Goal: Task Accomplishment & Management: Manage account settings

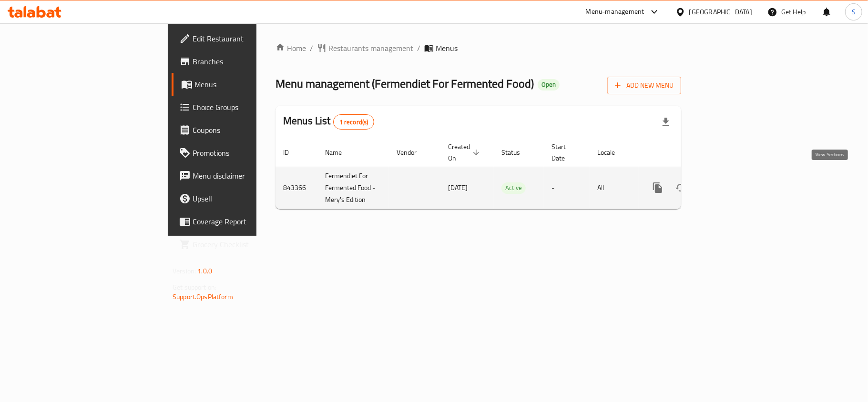
click at [732, 182] on icon "enhanced table" at bounding box center [726, 187] width 11 height 11
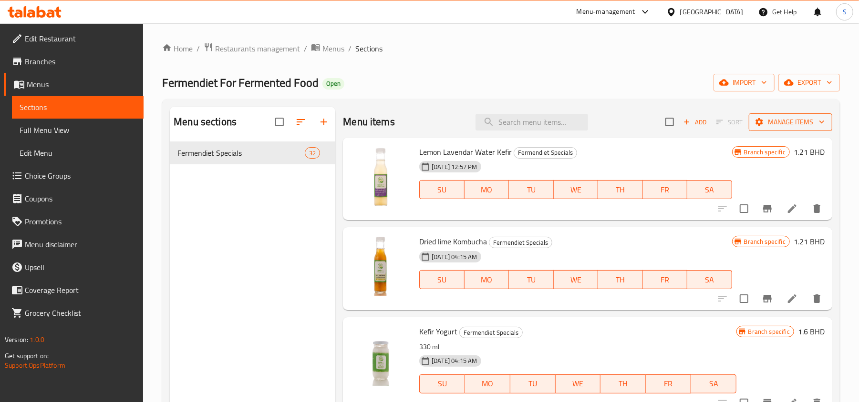
click at [790, 123] on span "Manage items" at bounding box center [790, 122] width 68 height 12
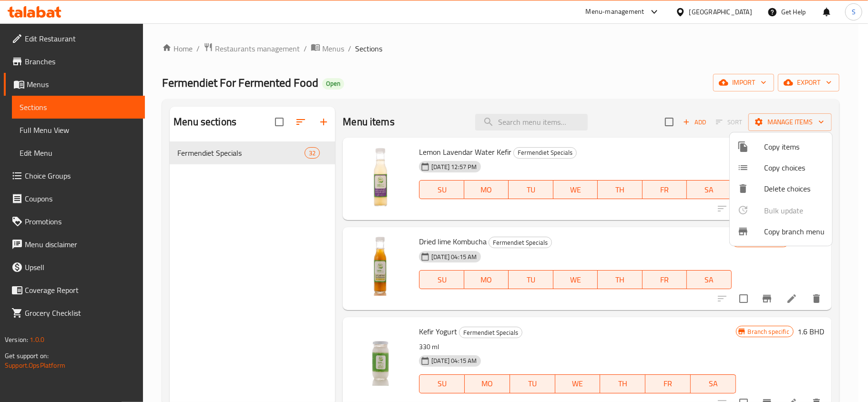
click at [769, 231] on span "Copy branch menu" at bounding box center [794, 231] width 61 height 11
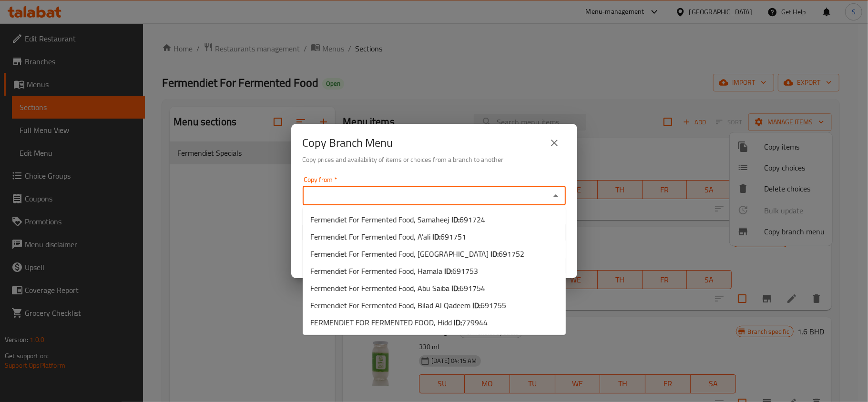
click at [420, 197] on input "Copy from   *" at bounding box center [427, 195] width 242 height 13
click at [487, 272] on li "Fermendiet For Fermented Food, Hamala ID: 691753" at bounding box center [434, 271] width 263 height 17
type input "Fermendiet For Fermented Food, Hamala"
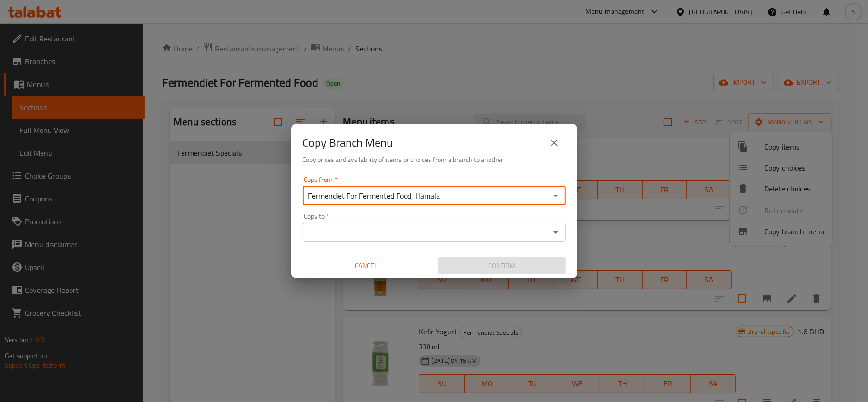
click at [442, 235] on input "Copy to   *" at bounding box center [427, 232] width 242 height 13
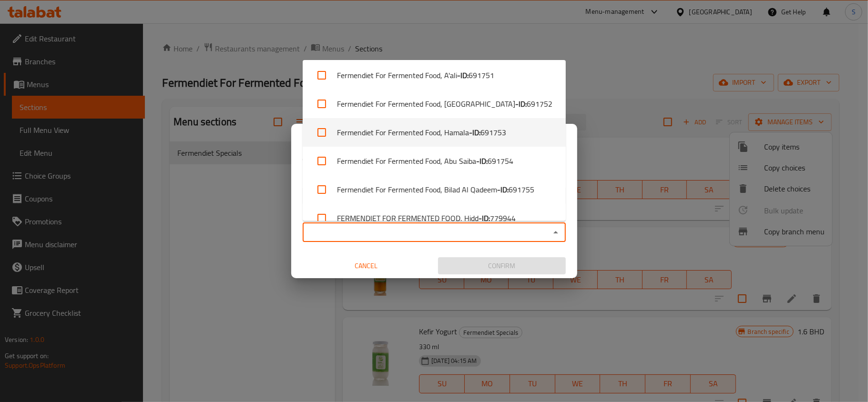
scroll to position [47, 0]
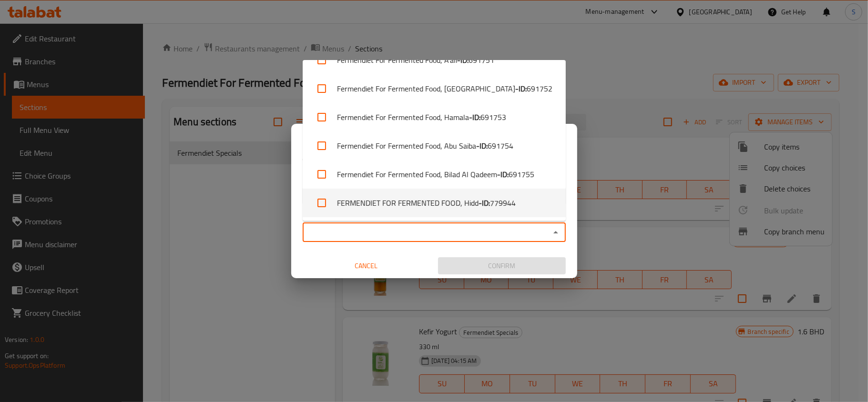
click at [510, 206] on span "779944" at bounding box center [503, 202] width 26 height 11
checkbox input "true"
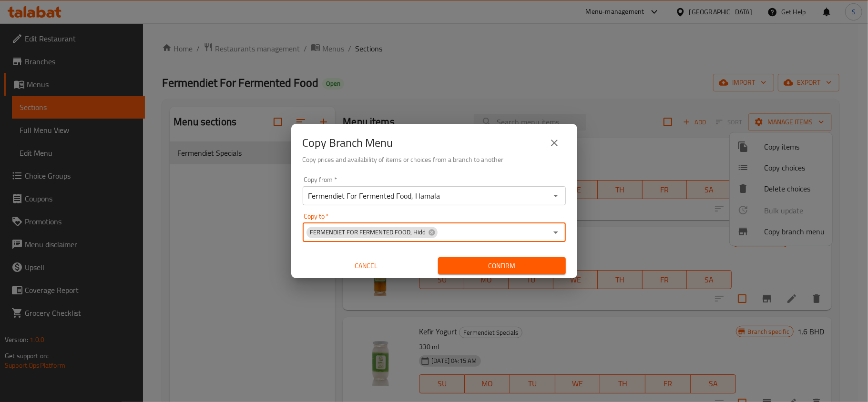
click at [496, 260] on span "Confirm" at bounding box center [502, 266] width 113 height 12
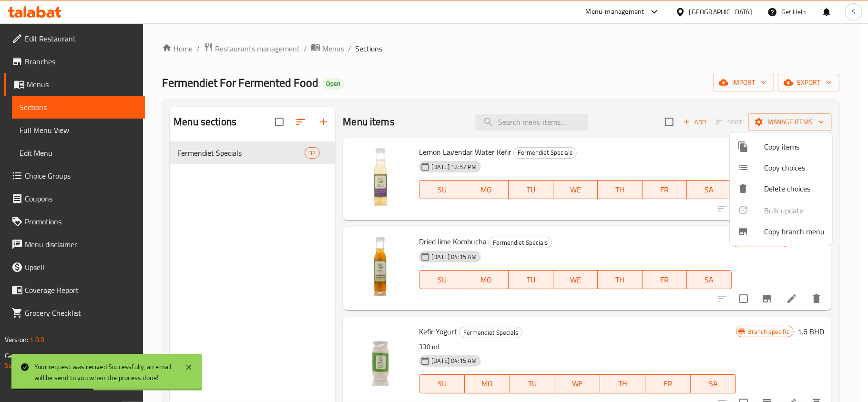
click at [809, 86] on div at bounding box center [434, 201] width 868 height 402
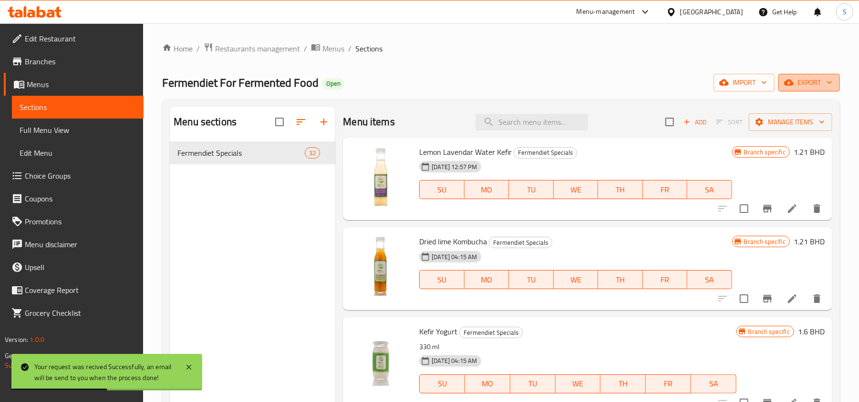
click at [802, 81] on span "export" at bounding box center [809, 83] width 46 height 12
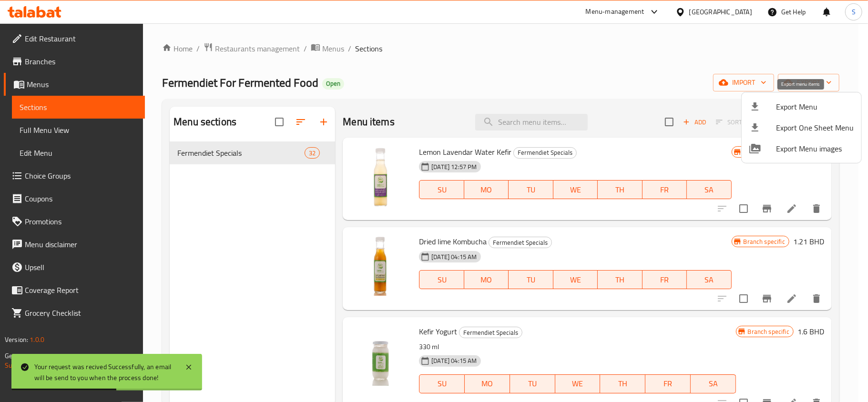
click at [778, 105] on span "Export Menu" at bounding box center [815, 106] width 78 height 11
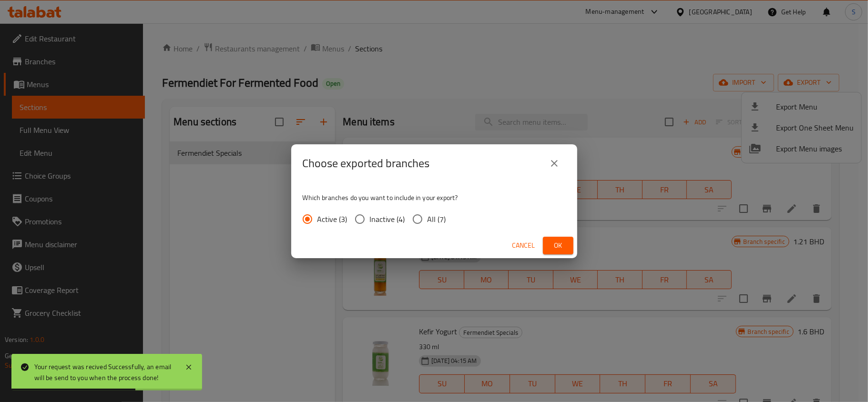
click at [426, 218] on input "All (7)" at bounding box center [418, 219] width 20 height 20
radio input "true"
click at [576, 239] on div "Cancel Ok" at bounding box center [434, 245] width 286 height 25
click at [567, 243] on button "Ok" at bounding box center [558, 246] width 31 height 18
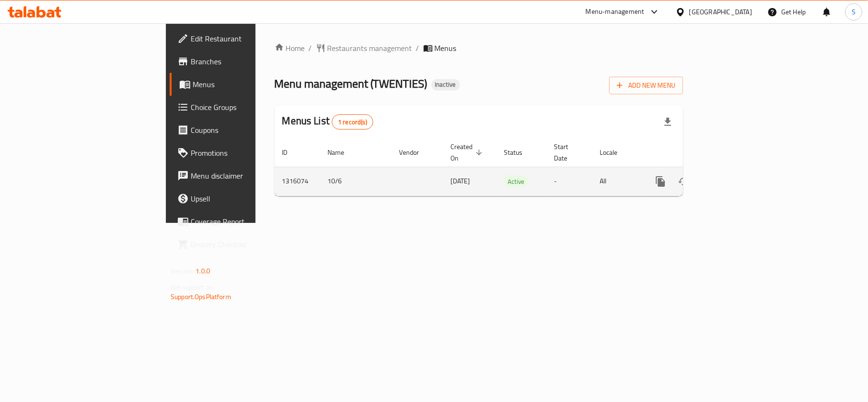
click at [741, 170] on link "enhanced table" at bounding box center [729, 181] width 23 height 23
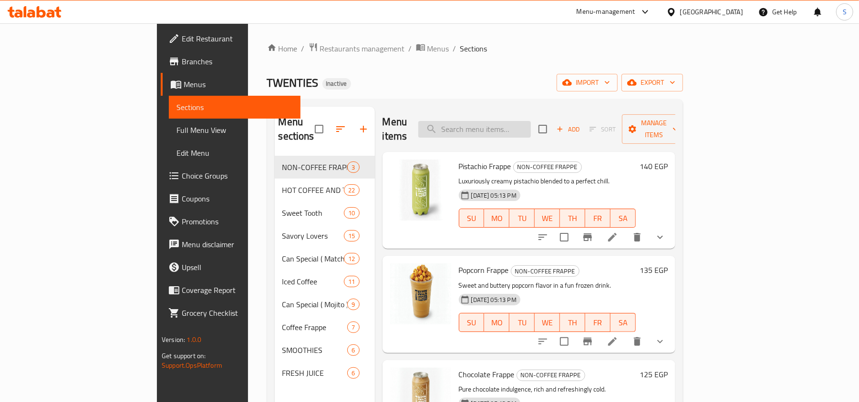
click at [521, 124] on input "search" at bounding box center [474, 129] width 113 height 17
paste input "Muille-fuill"
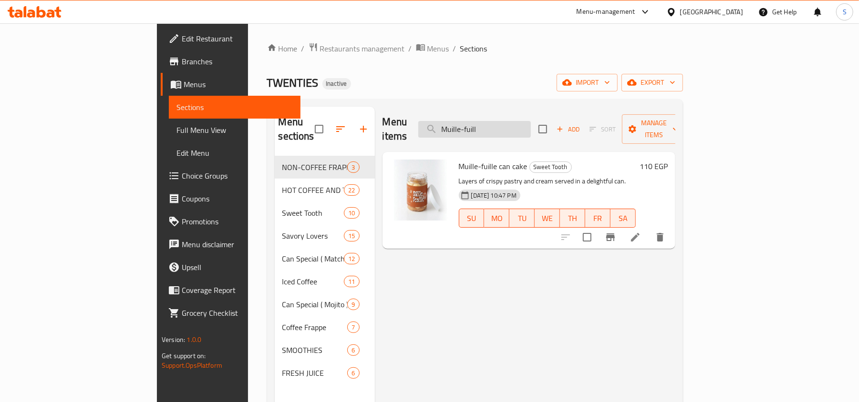
click at [530, 124] on input "Muille-fuill" at bounding box center [474, 129] width 113 height 17
paste input "anilla Muf"
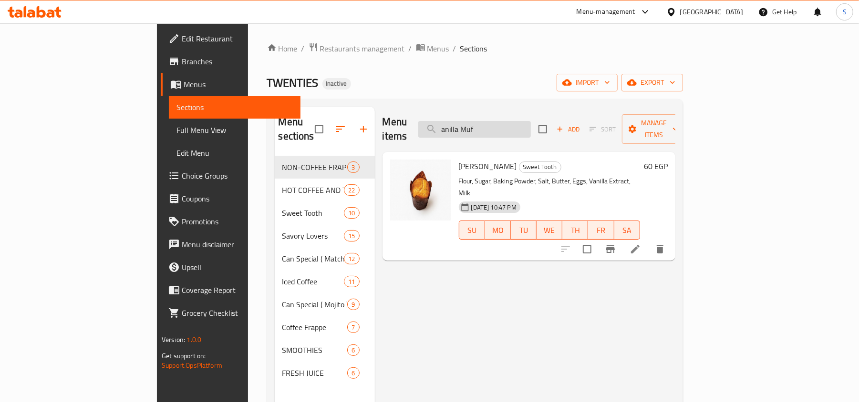
click at [531, 121] on input "anilla Muf" at bounding box center [474, 129] width 113 height 17
paste input "bun"
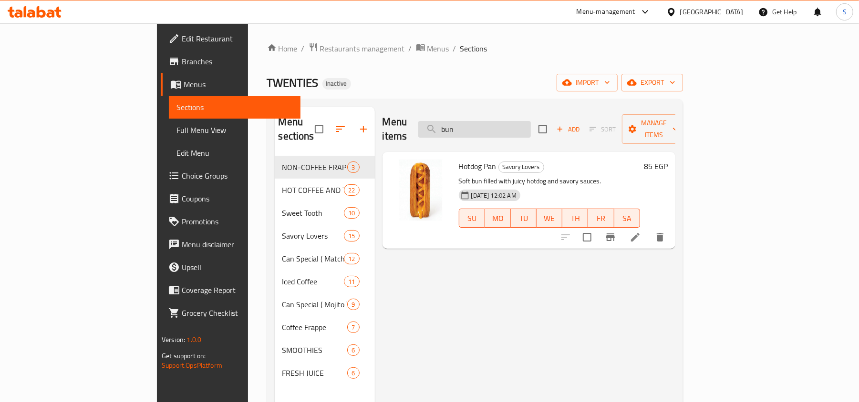
click at [531, 121] on input "bun" at bounding box center [474, 129] width 113 height 17
paste input "oumi Pe"
click at [531, 121] on input "oumi Pe" at bounding box center [474, 129] width 113 height 17
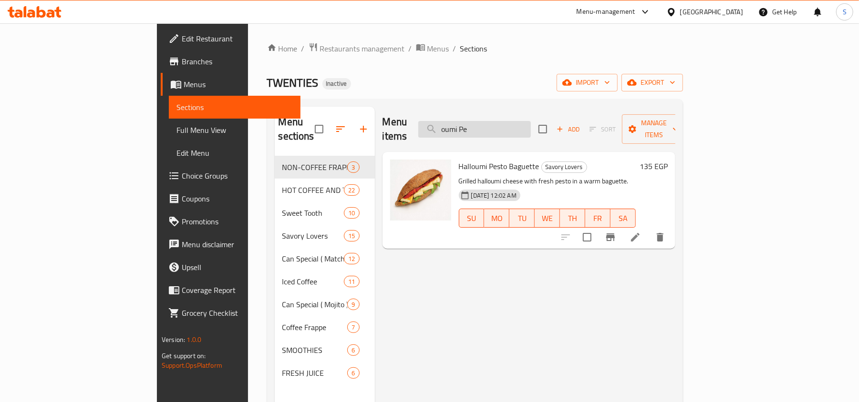
click at [531, 121] on input "oumi Pe" at bounding box center [474, 129] width 113 height 17
paste input "Chicken Pesto Bagu"
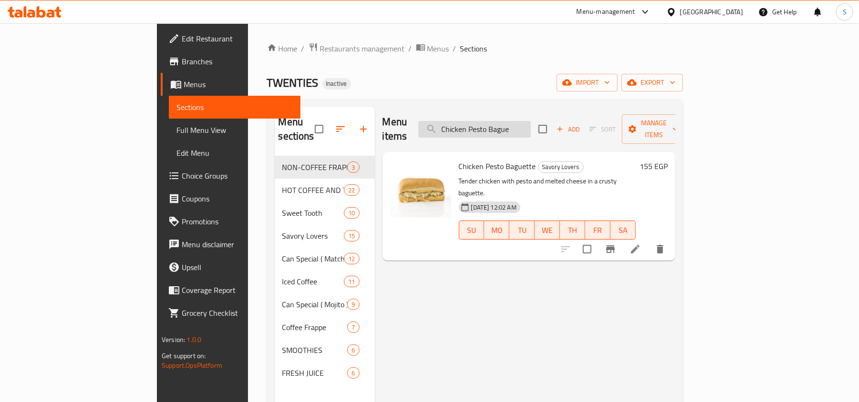
click at [531, 121] on input "Chicken Pesto Bague" at bounding box center [474, 129] width 113 height 17
paste input "baked baguett"
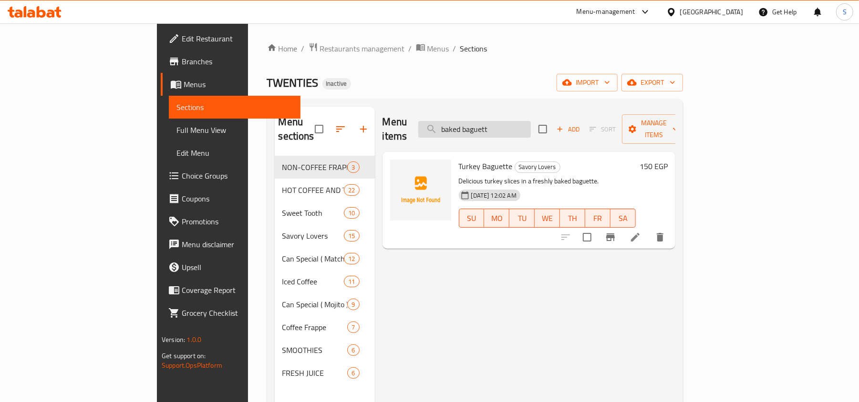
click at [531, 126] on input "baked baguett" at bounding box center [474, 129] width 113 height 17
paste input "Flaky cro"
click at [531, 122] on input "Flaky cro" at bounding box center [474, 129] width 113 height 17
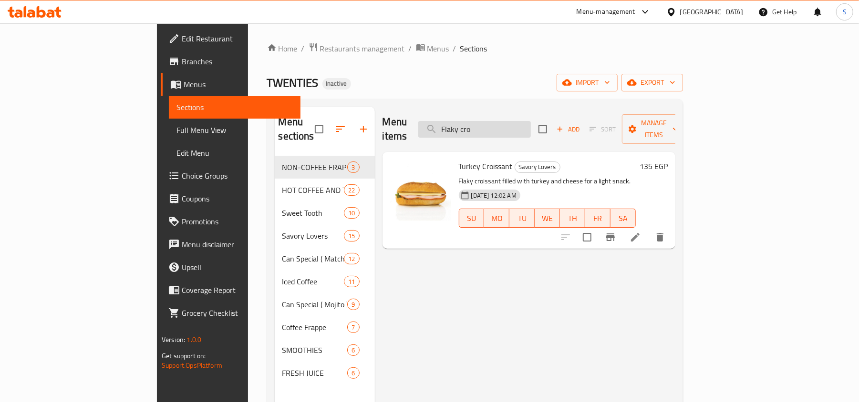
click at [531, 122] on input "Flaky cro" at bounding box center [474, 129] width 113 height 17
paste input "Ceaser Sala"
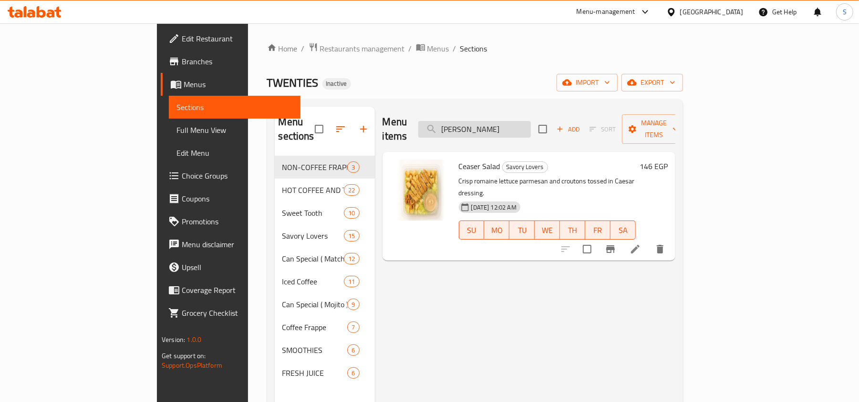
click at [531, 127] on input "Ceaser Sala" at bounding box center [474, 129] width 113 height 17
paste input "awberry Mo"
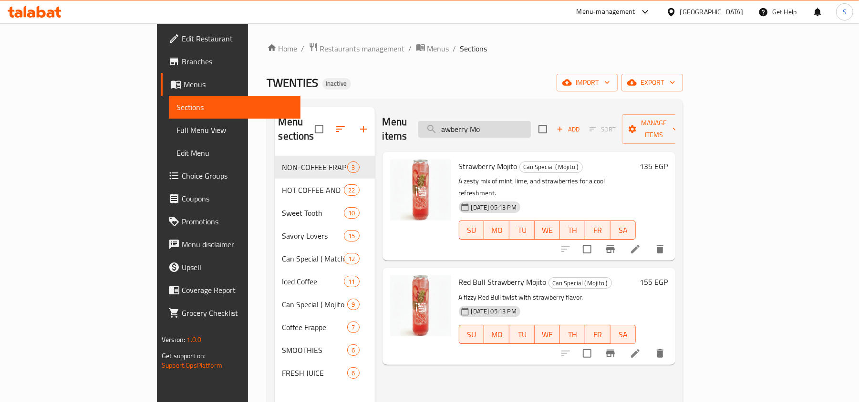
click at [500, 121] on input "awberry Mo" at bounding box center [474, 129] width 113 height 17
paste input "Panic Lemon"
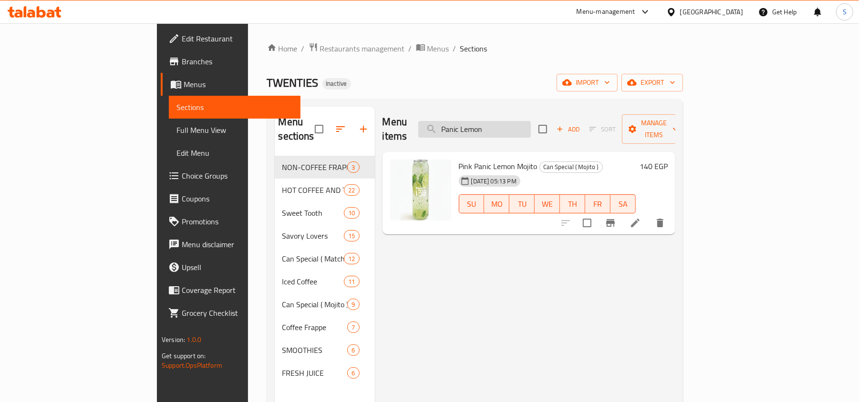
click at [512, 128] on input "Panic Lemon" at bounding box center [474, 129] width 113 height 17
paste input "exotic"
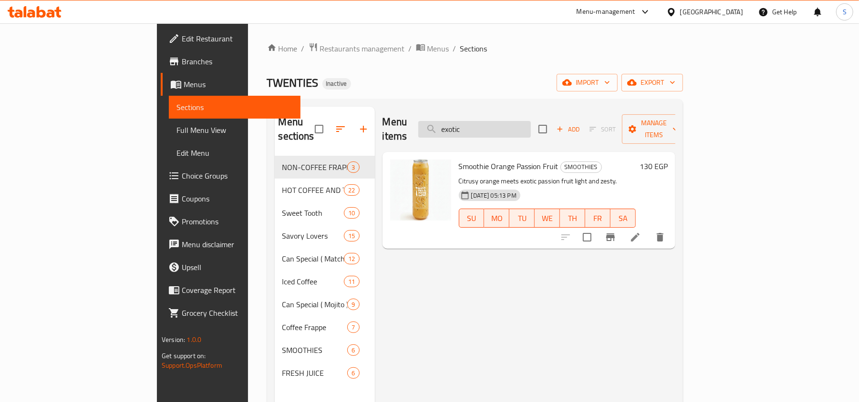
click at [515, 121] on input "exotic" at bounding box center [474, 129] width 113 height 17
paste input "squeezed"
type input "squeezed"
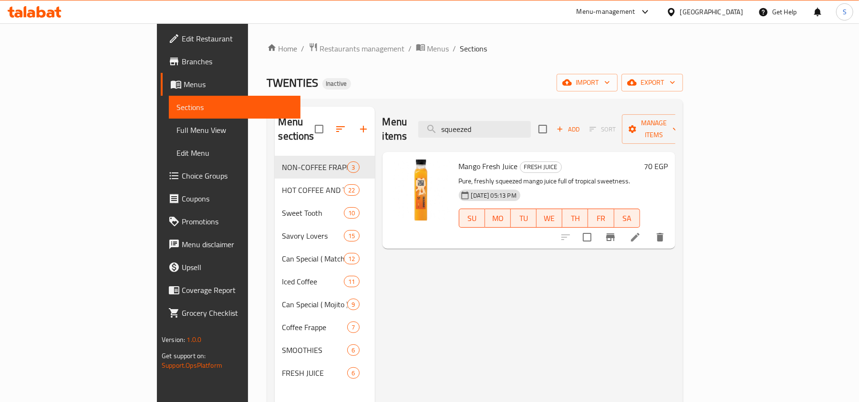
click at [728, 12] on div "Egypt" at bounding box center [711, 12] width 63 height 10
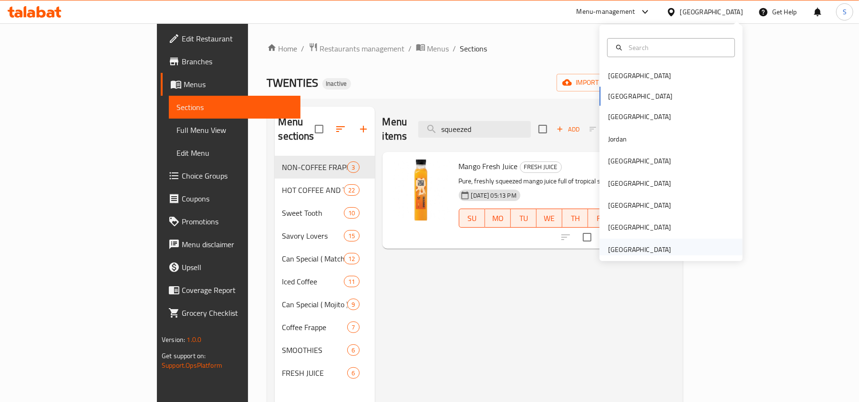
click at [641, 250] on div "[GEOGRAPHIC_DATA]" at bounding box center [639, 250] width 63 height 10
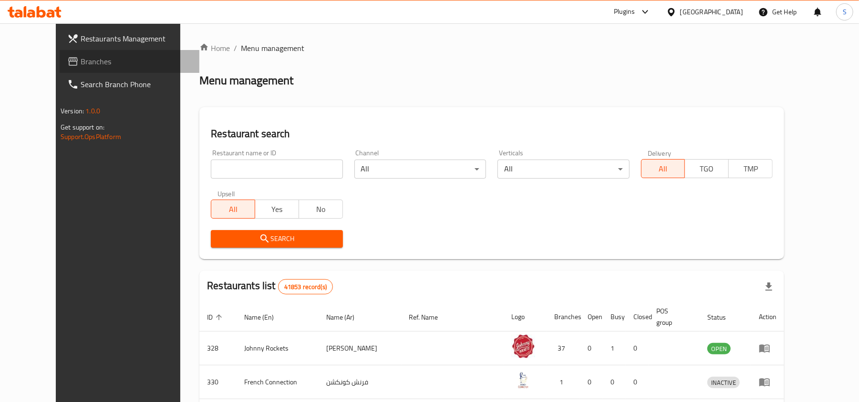
click at [81, 65] on span "Branches" at bounding box center [136, 61] width 111 height 11
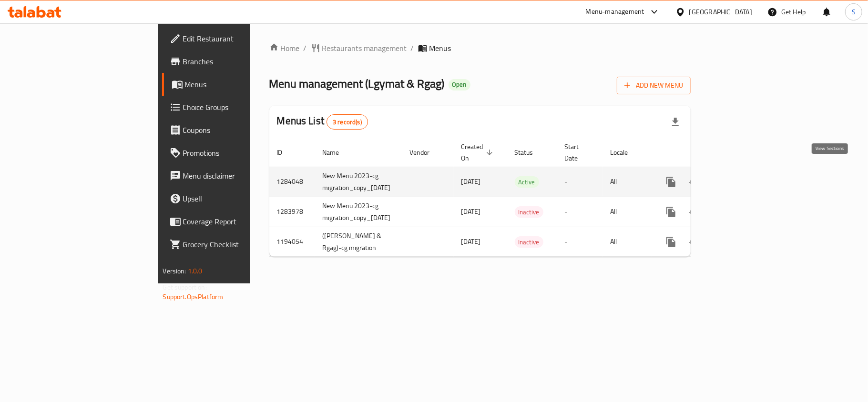
click at [744, 178] on icon "enhanced table" at bounding box center [740, 182] width 9 height 9
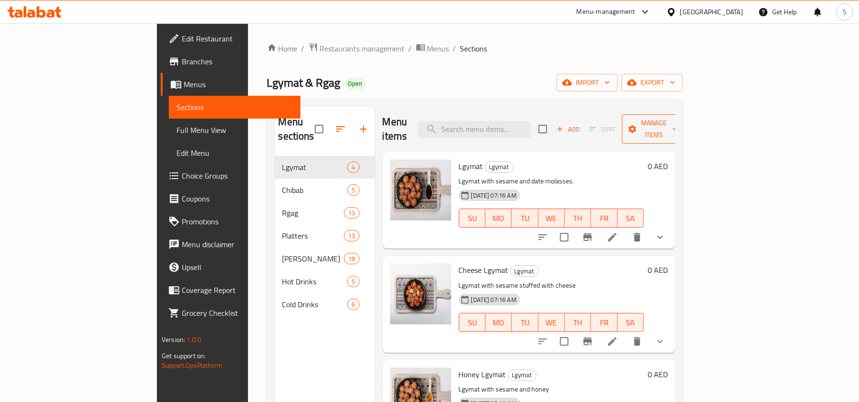
click at [678, 124] on span "Manage items" at bounding box center [653, 129] width 49 height 24
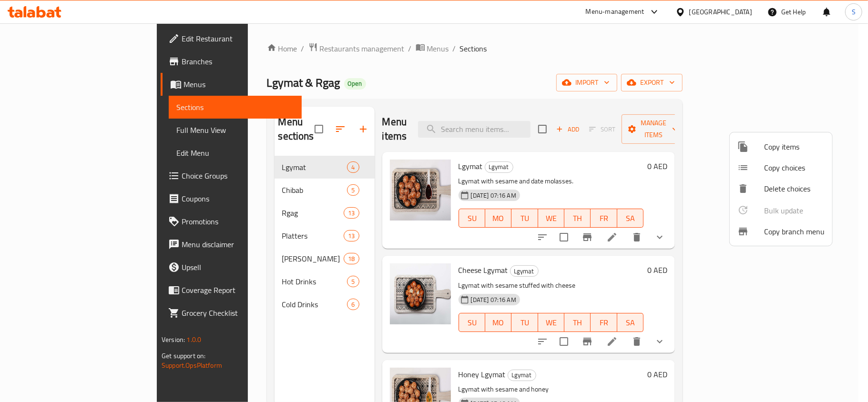
click at [785, 235] on span "Copy branch menu" at bounding box center [794, 231] width 61 height 11
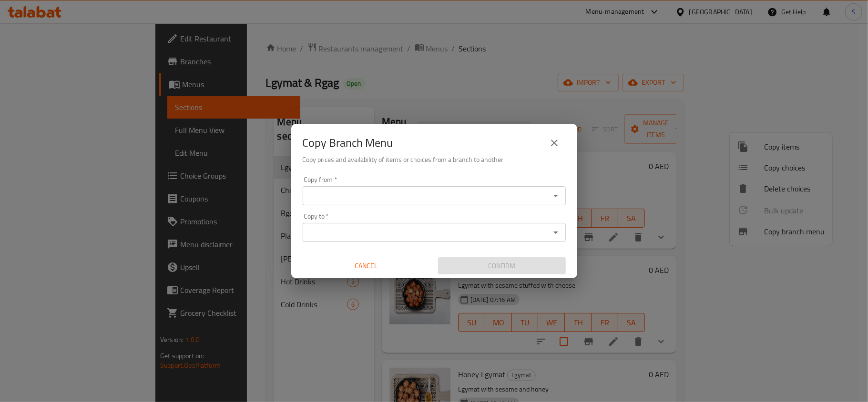
click at [467, 196] on input "Copy from   *" at bounding box center [427, 195] width 242 height 13
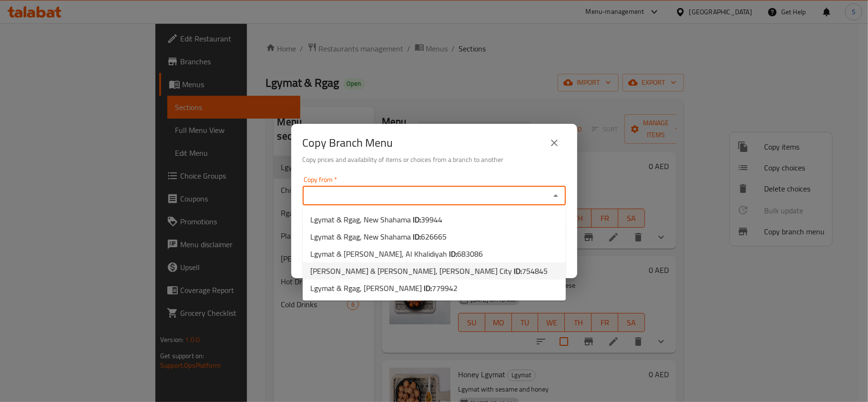
click at [522, 275] on span "754845" at bounding box center [535, 271] width 26 height 14
type input "[PERSON_NAME] & [PERSON_NAME], [PERSON_NAME] City"
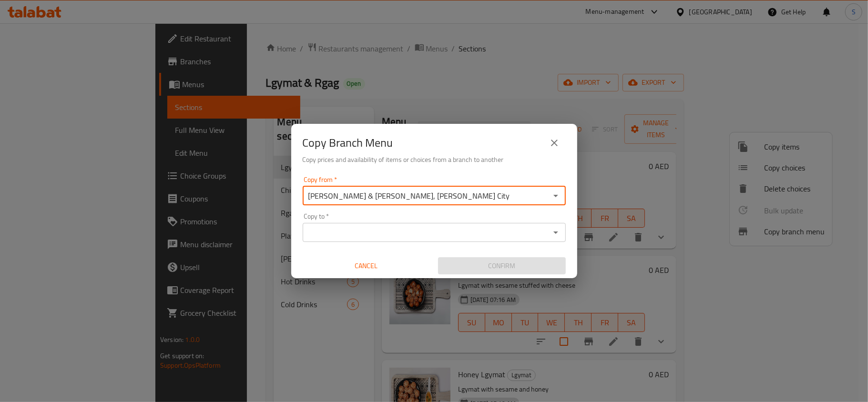
click at [399, 234] on input "Copy to   *" at bounding box center [427, 232] width 242 height 13
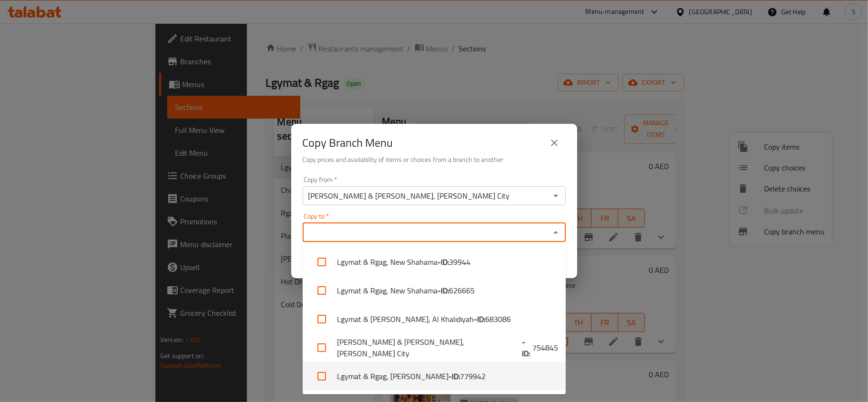
click at [460, 379] on span "779942" at bounding box center [473, 376] width 26 height 11
checkbox input "true"
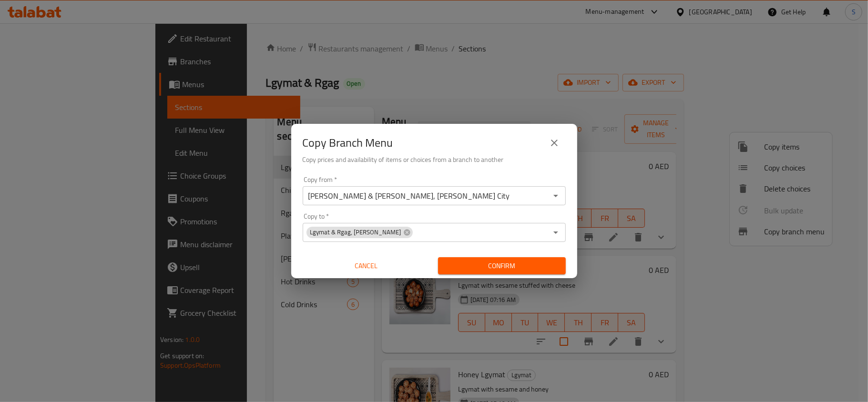
click at [570, 220] on div "Copy from   * [PERSON_NAME] & [PERSON_NAME], [PERSON_NAME] City Copy from * Cop…" at bounding box center [434, 226] width 286 height 106
click at [525, 270] on span "Confirm" at bounding box center [502, 266] width 113 height 12
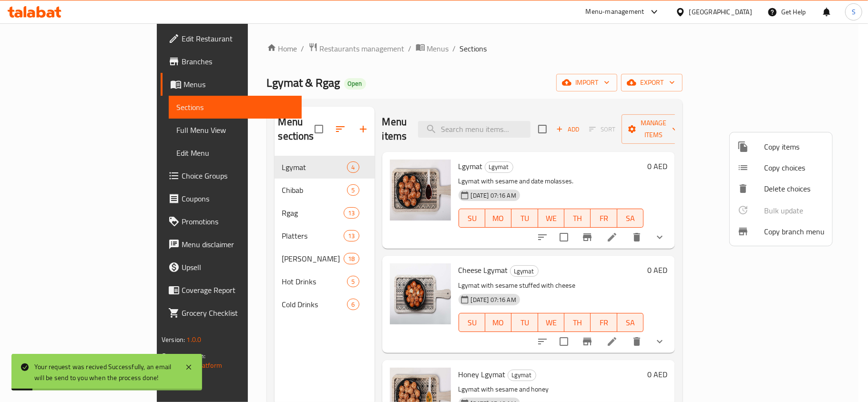
click at [805, 86] on div at bounding box center [434, 201] width 868 height 402
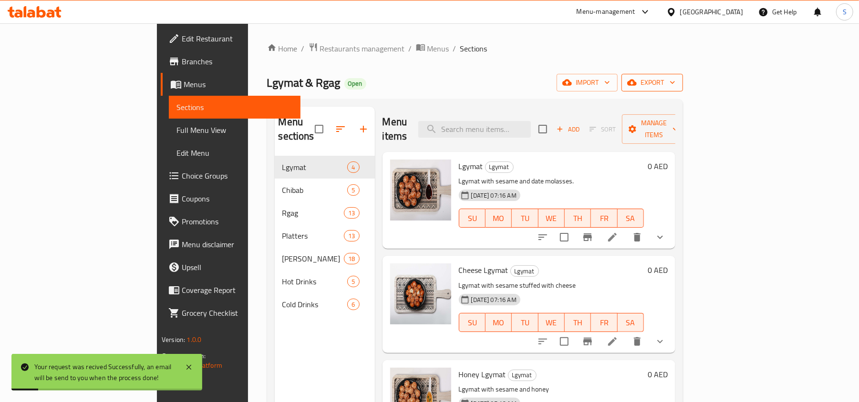
click at [675, 84] on span "export" at bounding box center [652, 83] width 46 height 12
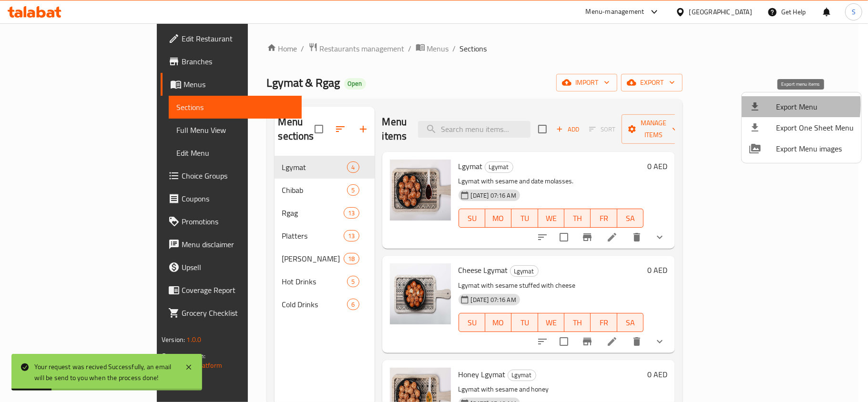
click at [770, 105] on div at bounding box center [762, 106] width 27 height 11
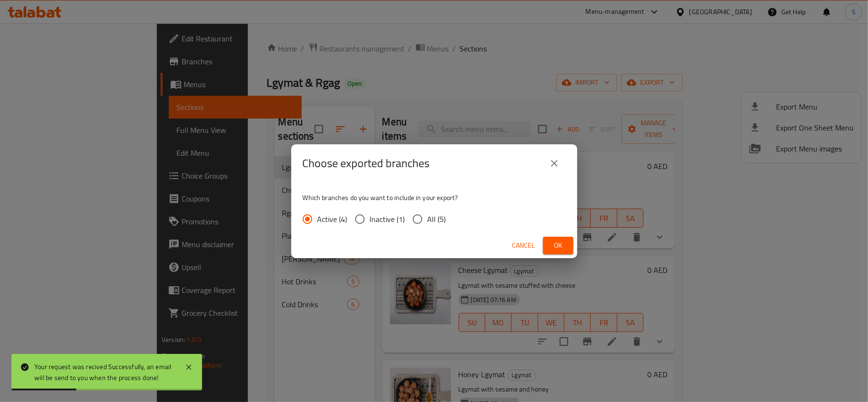
click at [426, 218] on input "All (5)" at bounding box center [418, 219] width 20 height 20
radio input "true"
click at [559, 245] on span "Ok" at bounding box center [558, 246] width 15 height 12
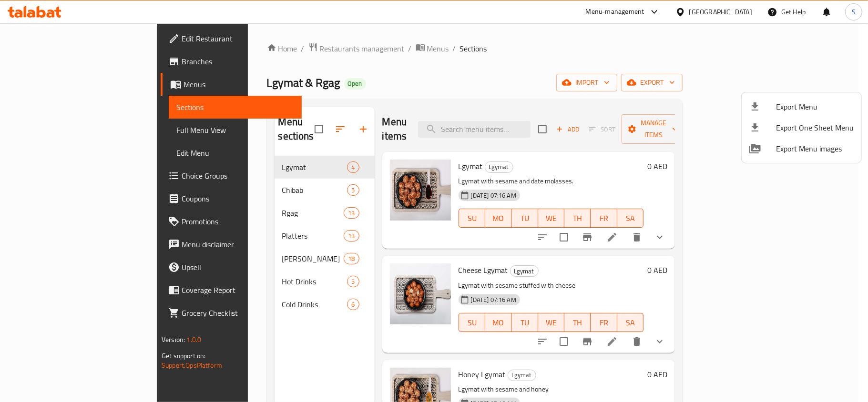
click at [637, 92] on div at bounding box center [434, 201] width 868 height 402
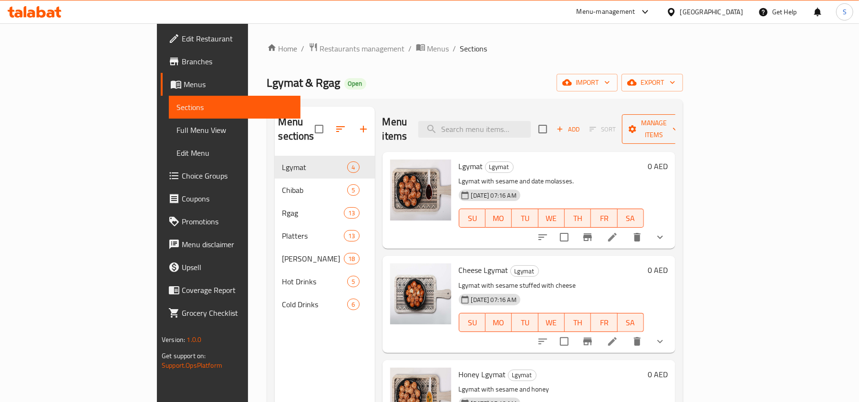
click at [686, 115] on button "Manage items" at bounding box center [654, 129] width 64 height 30
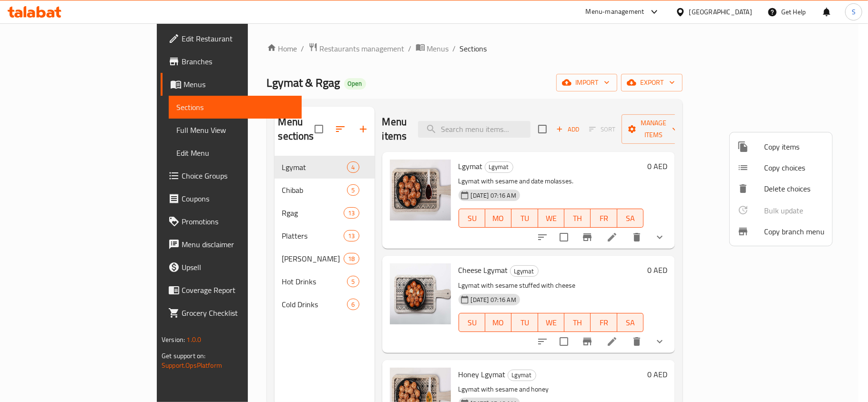
click at [775, 231] on span "Copy branch menu" at bounding box center [794, 231] width 61 height 11
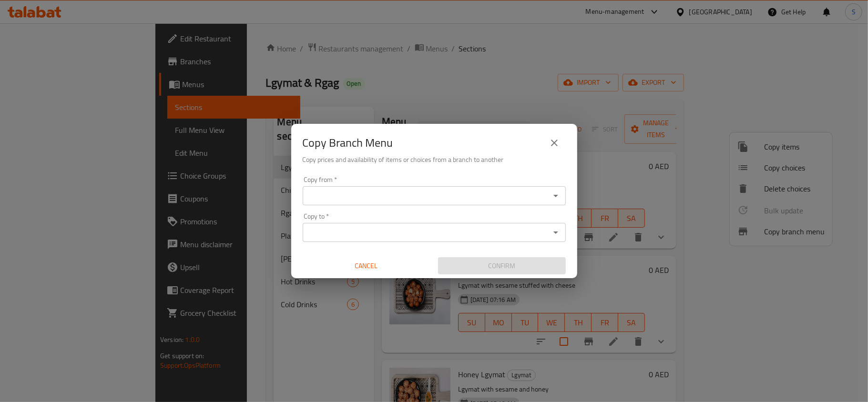
click at [409, 196] on input "Copy from   *" at bounding box center [427, 195] width 242 height 13
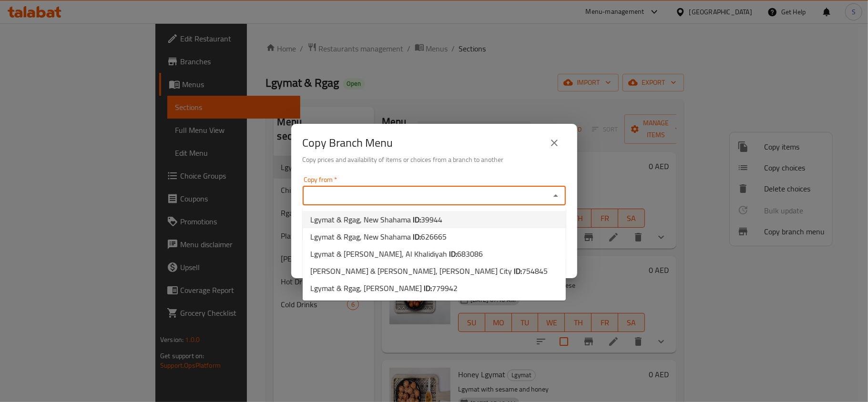
click at [444, 218] on li "Lgymat & Rgag, [GEOGRAPHIC_DATA] ID: 39944" at bounding box center [434, 219] width 263 height 17
type input "Lgymat & Rgag, New Shahama"
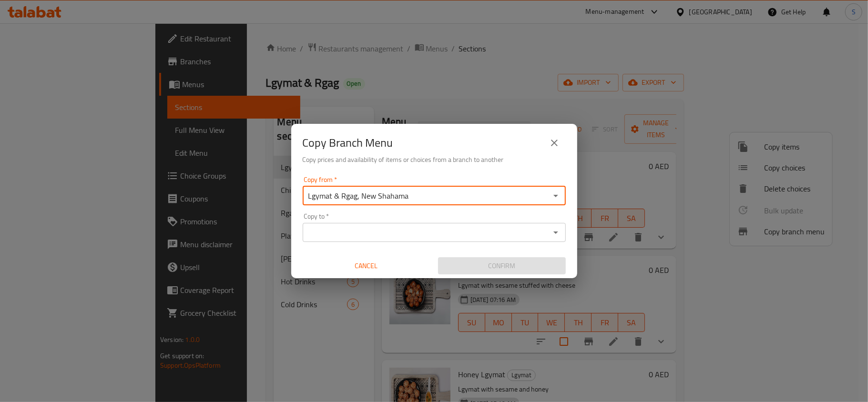
click at [458, 235] on input "Copy to   *" at bounding box center [427, 232] width 242 height 13
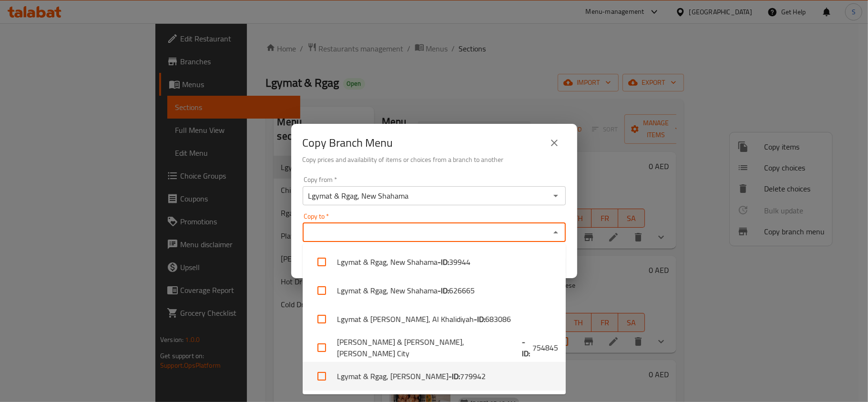
click at [460, 380] on span "779942" at bounding box center [473, 376] width 26 height 11
checkbox input "true"
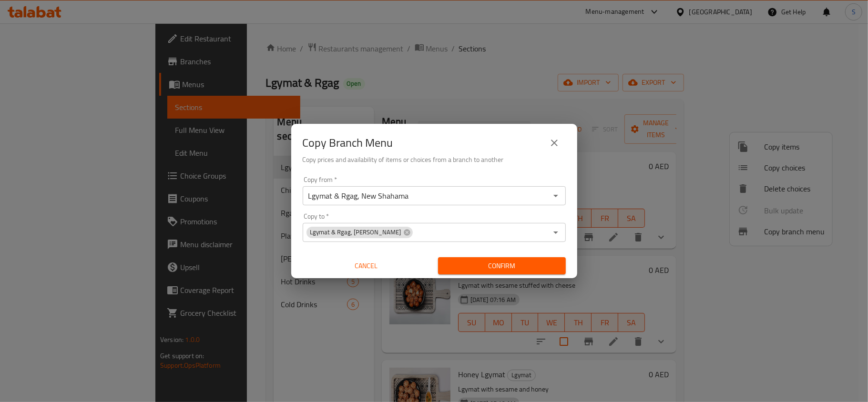
click at [574, 245] on div "Copy from   * Lgymat & Rgag, New Shahama Copy from * Copy to   * Lgymat & Rgag,…" at bounding box center [434, 226] width 286 height 106
click at [525, 265] on span "Confirm" at bounding box center [502, 266] width 113 height 12
